Goal: Task Accomplishment & Management: Manage account settings

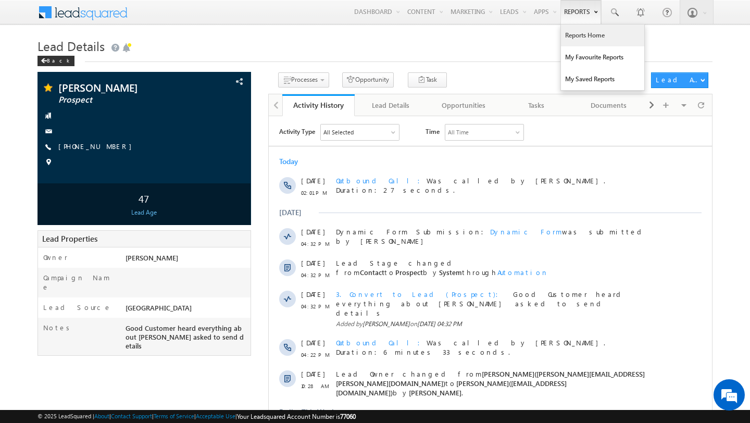
click at [577, 42] on link "Reports Home" at bounding box center [602, 35] width 83 height 22
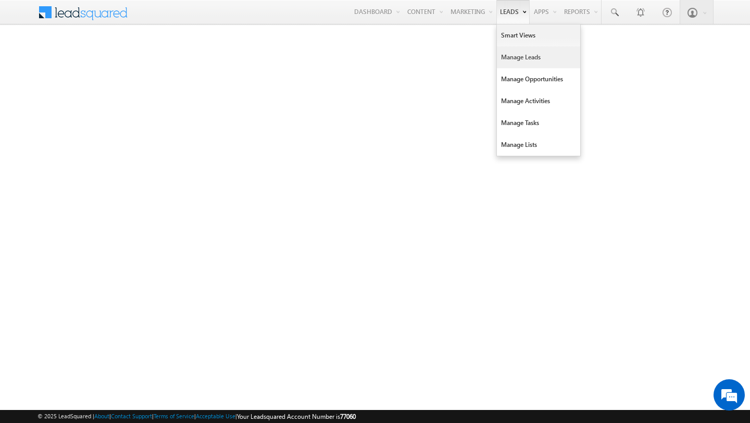
click at [513, 64] on link "Manage Leads" at bounding box center [538, 57] width 83 height 22
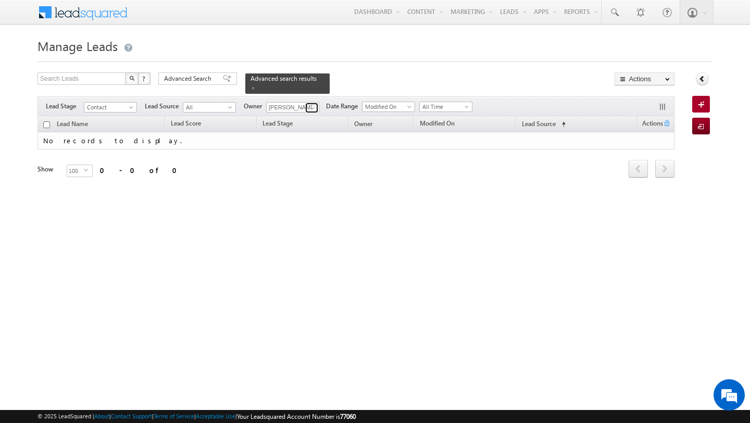
click at [315, 110] on span at bounding box center [313, 108] width 8 height 8
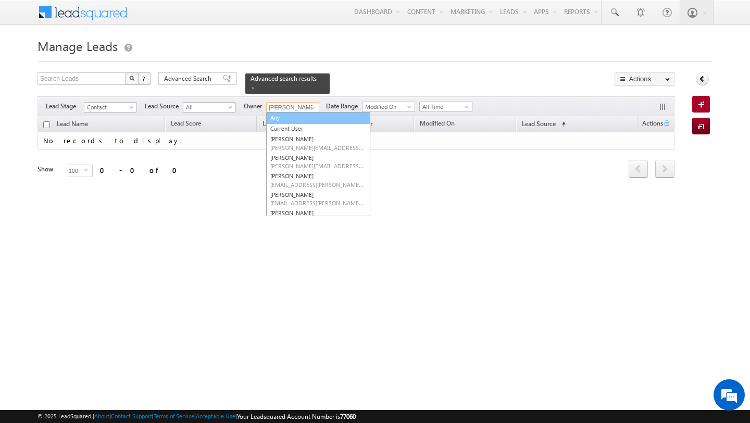
click at [279, 118] on link "Any" at bounding box center [318, 118] width 104 height 12
type input "Any"
